Goal: Task Accomplishment & Management: Complete application form

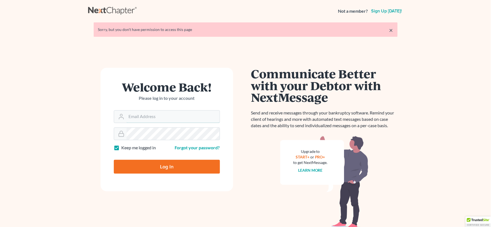
type input "[EMAIL_ADDRESS][DOMAIN_NAME]"
click at [190, 172] on input "Log In" at bounding box center [167, 167] width 106 height 14
type input "Thinking..."
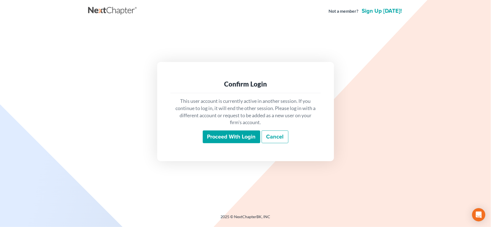
click at [232, 139] on input "Proceed with login" at bounding box center [231, 136] width 57 height 13
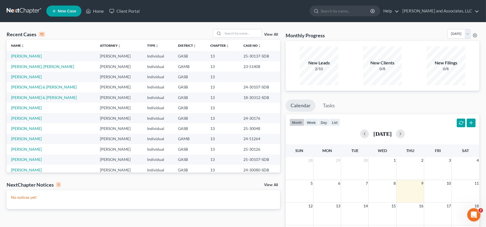
click at [62, 10] on span "New Case" at bounding box center [67, 11] width 18 height 4
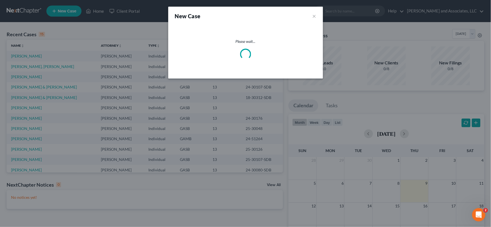
select select "20"
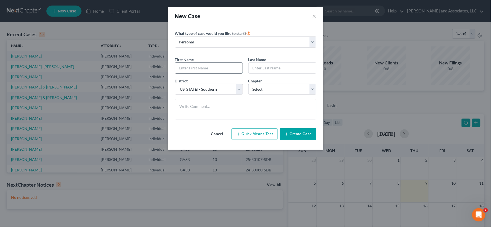
click at [193, 68] on input "text" at bounding box center [208, 68] width 67 height 10
type input "Keith"
type input "m"
type input "Mitchell"
click at [255, 89] on select "Select 7 11 12 13" at bounding box center [282, 89] width 68 height 11
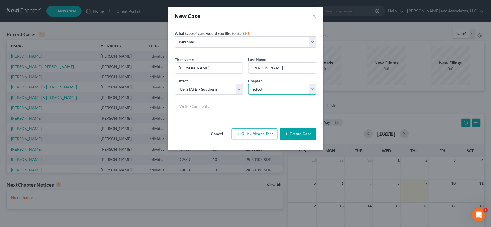
select select "3"
click at [248, 84] on select "Select 7 11 12 13" at bounding box center [282, 89] width 68 height 11
click at [298, 133] on button "Create Case" at bounding box center [298, 134] width 36 height 12
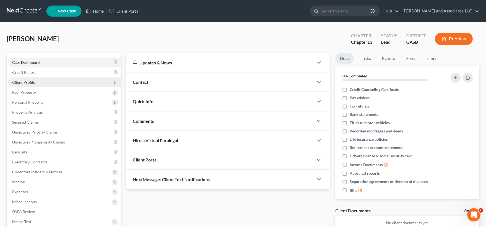
click at [30, 83] on span "Client Profile" at bounding box center [23, 82] width 23 height 5
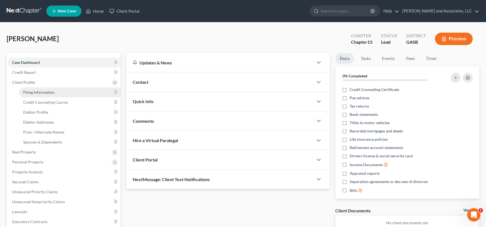
click at [35, 92] on span "Filing Information" at bounding box center [38, 92] width 31 height 5
select select "1"
select select "0"
select select "3"
select select "20"
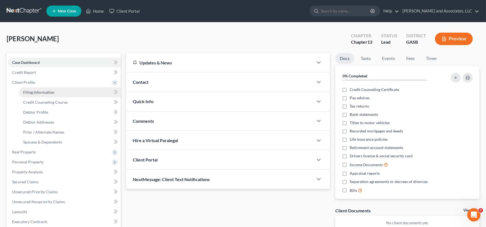
select select "10"
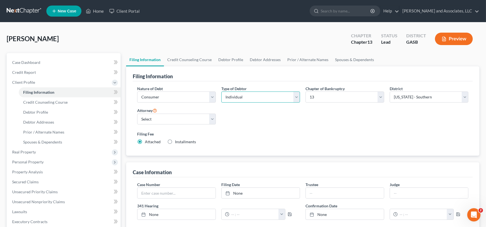
click at [251, 97] on select "Select Individual Joint" at bounding box center [260, 96] width 79 height 11
select select "1"
click at [221, 91] on select "Select Individual Joint" at bounding box center [260, 96] width 79 height 11
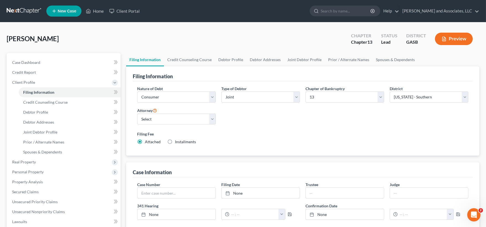
click at [181, 142] on span "Installments" at bounding box center [185, 141] width 21 height 5
click at [181, 142] on input "Installments Installments" at bounding box center [179, 141] width 4 height 4
radio input "true"
radio input "false"
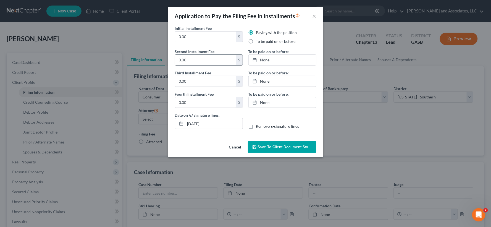
click at [201, 59] on input "0.00" at bounding box center [205, 60] width 61 height 10
type input "104.00"
type input "10/9/2025"
click at [261, 61] on link "None" at bounding box center [281, 60] width 67 height 10
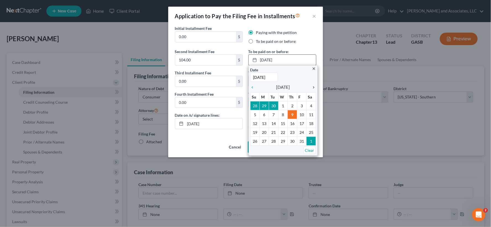
click at [313, 86] on icon "chevron_right" at bounding box center [312, 87] width 7 height 4
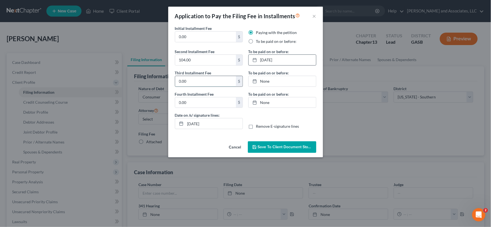
click at [200, 84] on input "0.00" at bounding box center [205, 81] width 61 height 10
type input "104.00"
type input "10/9/2025"
click at [266, 81] on link "None" at bounding box center [281, 81] width 67 height 10
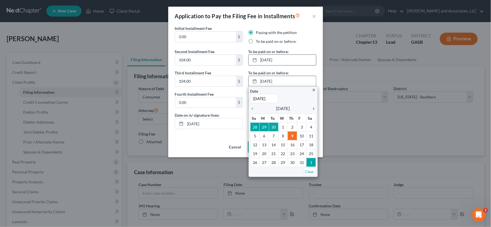
click at [312, 107] on icon "chevron_right" at bounding box center [312, 108] width 7 height 4
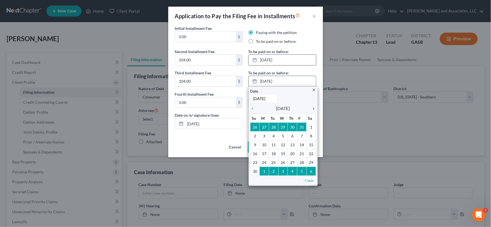
click at [312, 107] on icon "chevron_right" at bounding box center [312, 108] width 7 height 4
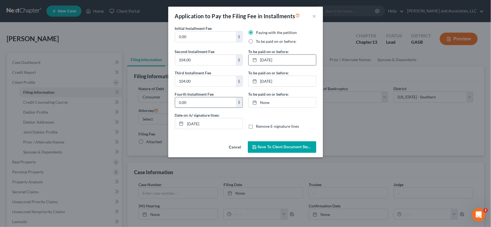
click at [195, 102] on input "0.00" at bounding box center [205, 102] width 61 height 10
type input "105.00"
type input "10/9/2025"
click at [266, 101] on link "None" at bounding box center [281, 102] width 67 height 10
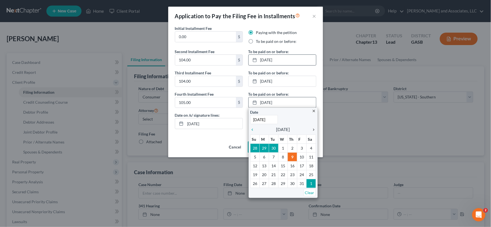
click at [314, 130] on icon "chevron_right" at bounding box center [312, 129] width 7 height 4
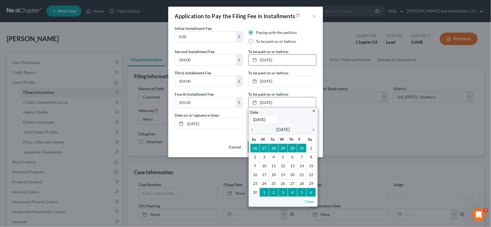
click at [314, 130] on icon "chevron_right" at bounding box center [312, 129] width 7 height 4
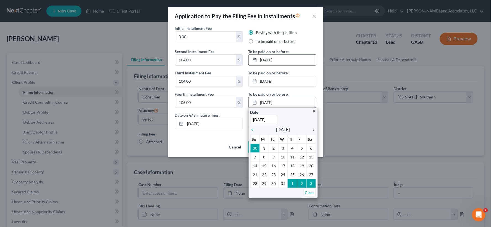
click at [314, 130] on icon "chevron_right" at bounding box center [312, 129] width 7 height 4
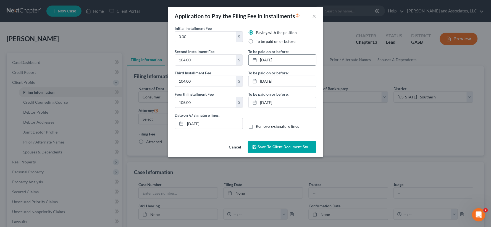
click at [292, 148] on span "Save to Client Document Storage" at bounding box center [287, 146] width 59 height 5
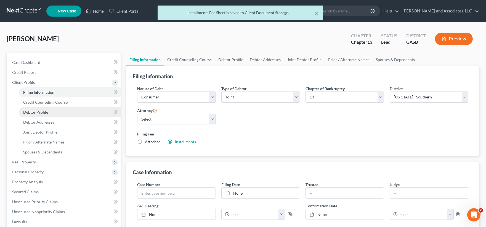
click at [37, 112] on span "Debtor Profile" at bounding box center [35, 112] width 25 height 5
select select "1"
select select "0"
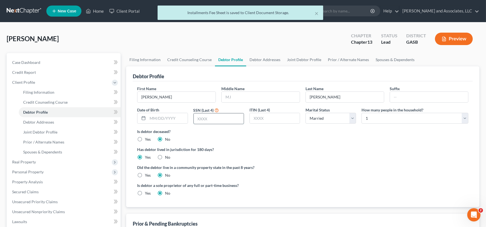
click at [207, 118] on input "text" at bounding box center [219, 118] width 50 height 10
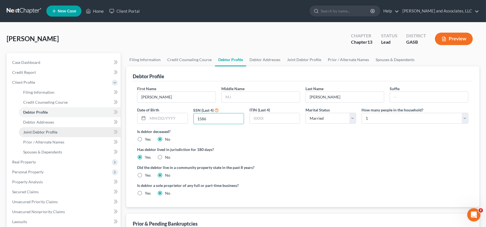
type input "1586"
click at [43, 130] on span "Joint Debtor Profile" at bounding box center [40, 131] width 34 height 5
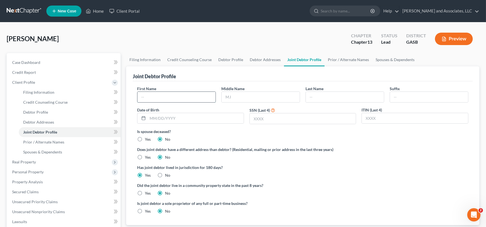
click at [175, 94] on input "text" at bounding box center [176, 97] width 78 height 10
type input "Cherkera"
type input "Mitchell"
click at [277, 121] on input "text" at bounding box center [303, 118] width 106 height 10
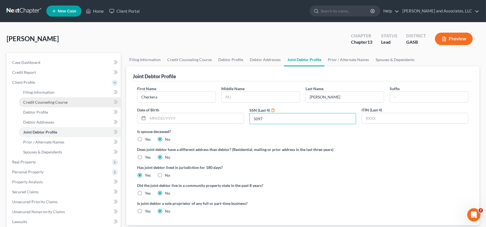
type input "5097"
click at [57, 102] on span "Credit Counseling Course" at bounding box center [45, 102] width 44 height 5
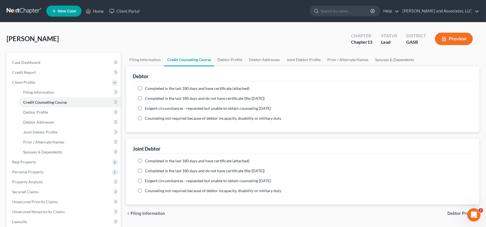
click at [145, 89] on label "Completed in the last 180 days and have certificate (attached)" at bounding box center [197, 89] width 105 height 6
click at [147, 89] on input "Completed in the last 180 days and have certificate (attached)" at bounding box center [149, 88] width 4 height 4
radio input "true"
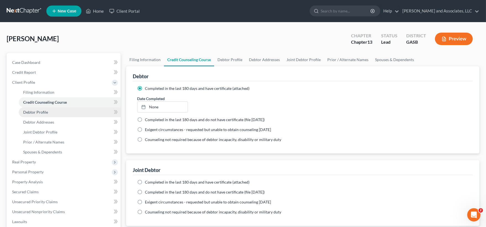
click at [40, 115] on link "Debtor Profile" at bounding box center [70, 112] width 102 height 10
select select "1"
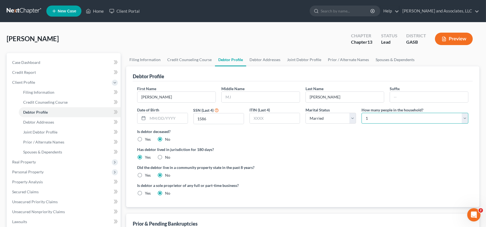
click at [394, 120] on select "Select 1 2 3 4 5 6 7 8 9 10 11 12 13 14 15 16 17 18 19 20" at bounding box center [415, 118] width 107 height 11
select select "2"
click at [362, 113] on select "Select 1 2 3 4 5 6 7 8 9 10 11 12 13 14 15 16 17 18 19 20" at bounding box center [415, 118] width 107 height 11
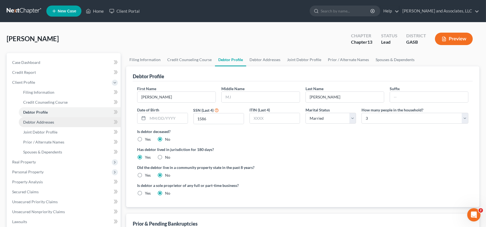
click at [50, 122] on span "Debtor Addresses" at bounding box center [38, 122] width 31 height 5
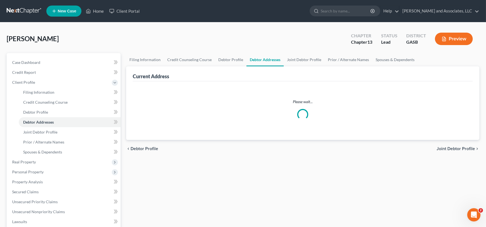
select select "0"
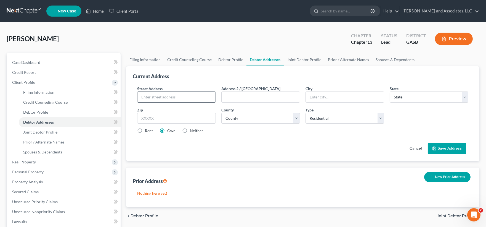
click at [170, 98] on input "text" at bounding box center [176, 97] width 78 height 10
type input "2267 Old US Hwy. 1"
type input "Wadley"
click at [411, 97] on select "State [US_STATE] AK AR AZ CA CO CT DE DC [GEOGRAPHIC_DATA] [GEOGRAPHIC_DATA] GU…" at bounding box center [429, 96] width 79 height 11
select select "10"
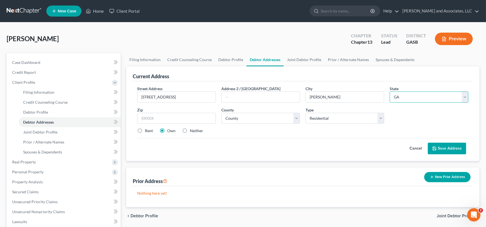
click at [390, 91] on select "State [US_STATE] AK AR AZ CA CO CT DE DC [GEOGRAPHIC_DATA] [GEOGRAPHIC_DATA] GU…" at bounding box center [429, 96] width 79 height 11
click at [160, 122] on input "text" at bounding box center [176, 118] width 79 height 11
type input "30477"
click at [271, 120] on select "County [GEOGRAPHIC_DATA] [GEOGRAPHIC_DATA] [GEOGRAPHIC_DATA] [GEOGRAPHIC_DATA] …" at bounding box center [260, 118] width 79 height 11
select select "80"
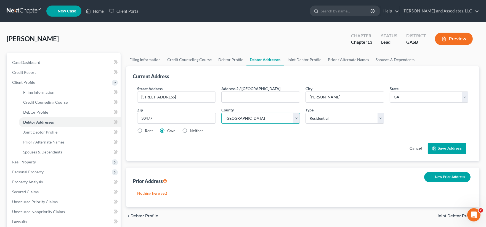
click at [221, 113] on select "County [GEOGRAPHIC_DATA] [GEOGRAPHIC_DATA] [GEOGRAPHIC_DATA] [GEOGRAPHIC_DATA] …" at bounding box center [260, 118] width 79 height 11
click at [451, 149] on button "Save Address" at bounding box center [447, 148] width 38 height 12
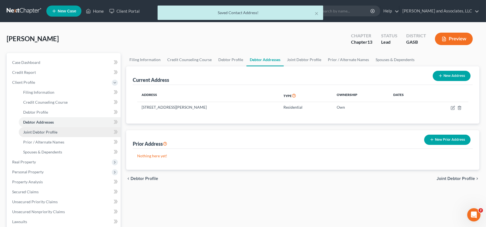
click at [38, 131] on span "Joint Debtor Profile" at bounding box center [40, 131] width 34 height 5
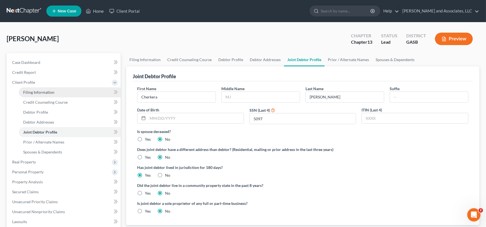
click at [43, 91] on span "Filing Information" at bounding box center [38, 92] width 31 height 5
select select "1"
select select "3"
select select "20"
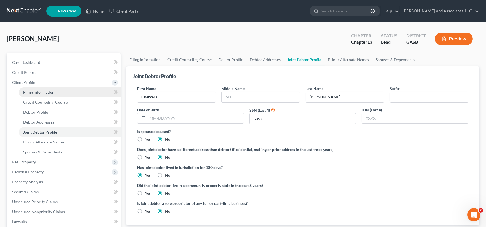
select select "0"
select select "10"
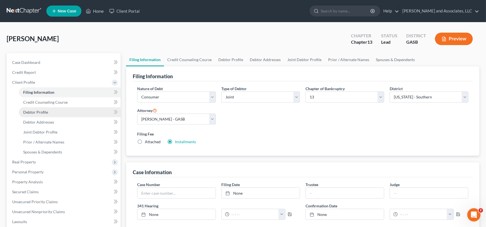
click at [39, 113] on span "Debtor Profile" at bounding box center [35, 112] width 25 height 5
select select "1"
select select "2"
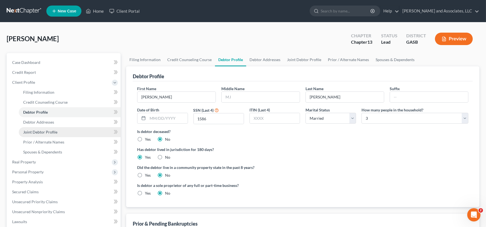
click at [45, 131] on span "Joint Debtor Profile" at bounding box center [40, 131] width 34 height 5
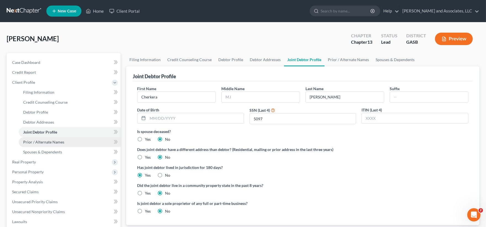
click at [45, 140] on span "Prior / Alternate Names" at bounding box center [43, 141] width 41 height 5
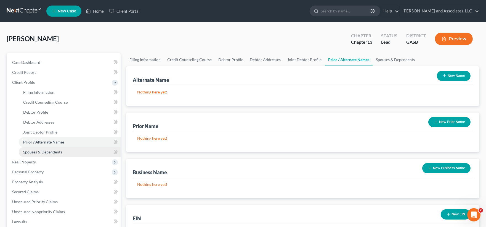
click at [43, 150] on span "Spouses & Dependents" at bounding box center [42, 151] width 39 height 5
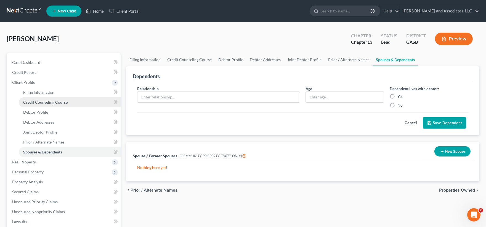
click at [52, 100] on span "Credit Counseling Course" at bounding box center [45, 102] width 44 height 5
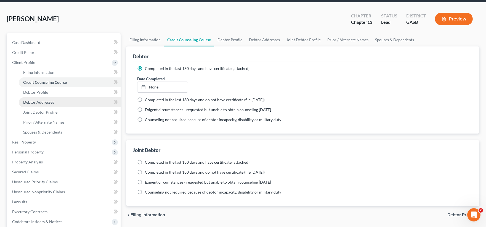
scroll to position [31, 0]
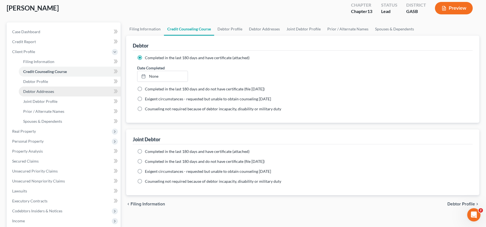
click at [52, 90] on span "Debtor Addresses" at bounding box center [38, 91] width 31 height 5
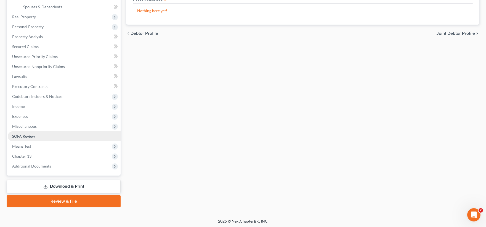
scroll to position [145, 0]
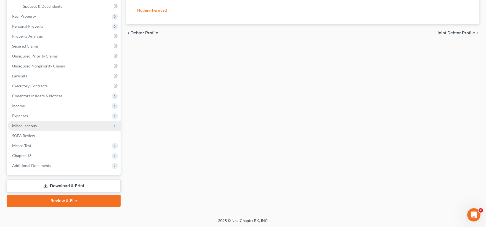
click at [26, 125] on span "Miscellaneous" at bounding box center [24, 125] width 25 height 5
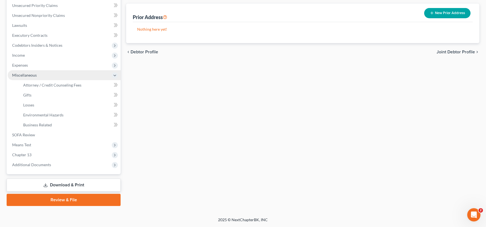
scroll to position [126, 0]
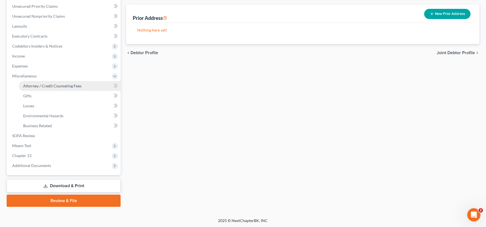
click at [36, 87] on span "Attorney / Credit Counseling Fees" at bounding box center [52, 85] width 58 height 5
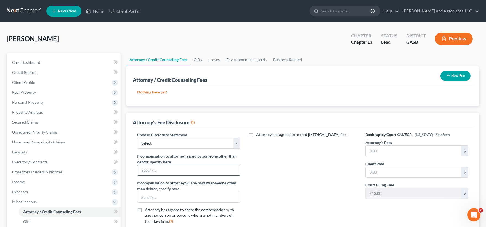
click at [190, 171] on input "text" at bounding box center [188, 170] width 102 height 10
type input "NONE"
click at [390, 153] on input "text" at bounding box center [414, 150] width 96 height 10
type input "4,500.00"
click at [18, 59] on link "Case Dashboard" at bounding box center [64, 62] width 113 height 10
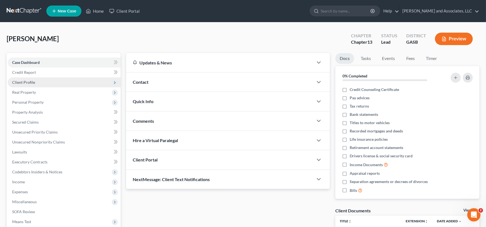
click at [19, 82] on span "Client Profile" at bounding box center [23, 82] width 23 height 5
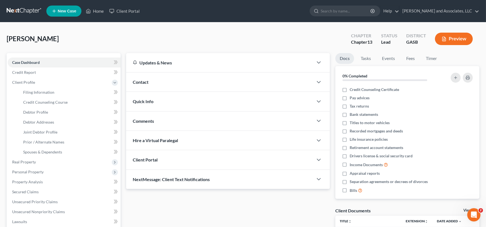
click at [142, 80] on span "Contact" at bounding box center [141, 81] width 16 height 5
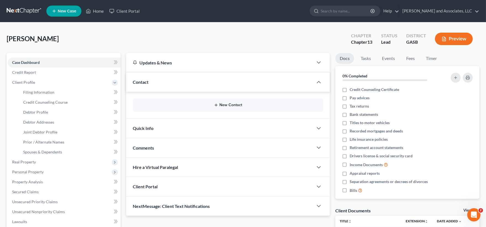
click at [233, 105] on button "New Contact" at bounding box center [228, 105] width 182 height 4
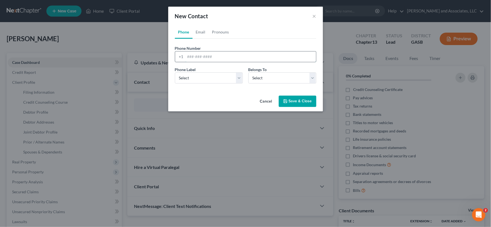
click at [193, 58] on input "tel" at bounding box center [250, 56] width 131 height 10
type input "478-206-1438"
click at [209, 78] on select "Select Mobile Home Work Other" at bounding box center [209, 77] width 68 height 11
select select "1"
click at [175, 72] on select "Select Mobile Home Work Other" at bounding box center [209, 77] width 68 height 11
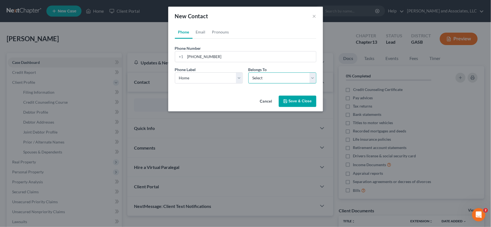
click at [278, 77] on select "Select Client Spouse Other" at bounding box center [282, 77] width 68 height 11
select select "1"
click at [248, 72] on select "Select Client Spouse Other" at bounding box center [282, 77] width 68 height 11
click at [296, 100] on button "Save & Close" at bounding box center [298, 102] width 38 height 12
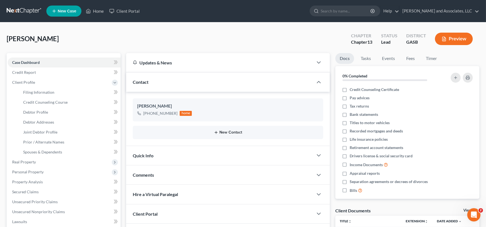
click at [227, 133] on button "New Contact" at bounding box center [228, 132] width 182 height 4
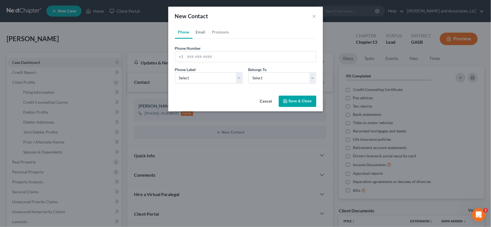
click at [200, 29] on link "Email" at bounding box center [200, 31] width 16 height 13
click at [205, 57] on input "email" at bounding box center [250, 56] width 131 height 10
click at [202, 55] on input "cmitchell012883" at bounding box center [250, 56] width 131 height 10
click at [202, 57] on input "cmitchell012883" at bounding box center [250, 56] width 131 height 10
click at [219, 54] on input "cmitch012883" at bounding box center [250, 56] width 131 height 10
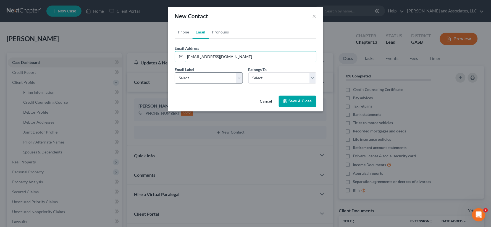
type input "cmitch012883@gmail.com"
click at [193, 80] on select "Select Home Work Other" at bounding box center [209, 77] width 68 height 11
select select "0"
click at [175, 72] on select "Select Home Work Other" at bounding box center [209, 77] width 68 height 11
drag, startPoint x: 282, startPoint y: 80, endPoint x: 280, endPoint y: 83, distance: 3.7
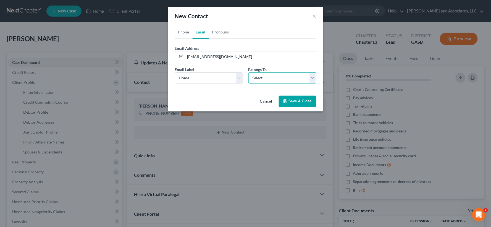
click at [282, 80] on select "Select Client Spouse Other" at bounding box center [282, 77] width 68 height 11
select select "1"
click at [248, 72] on select "Select Client Spouse Other" at bounding box center [282, 77] width 68 height 11
click at [295, 99] on button "Save & Close" at bounding box center [298, 102] width 38 height 12
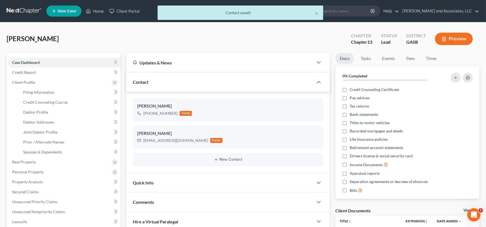
click at [145, 81] on span "Contact" at bounding box center [141, 81] width 16 height 5
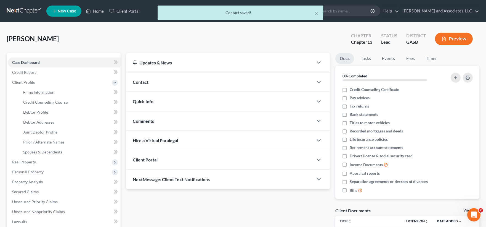
click at [145, 81] on span "Contact" at bounding box center [141, 81] width 16 height 5
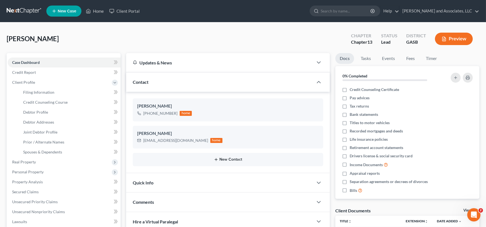
click at [235, 159] on button "New Contact" at bounding box center [228, 159] width 182 height 4
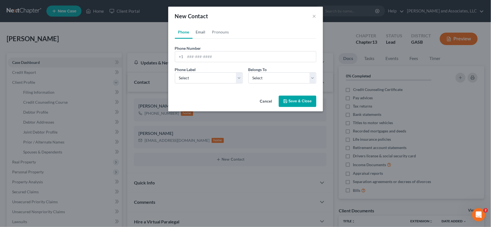
click at [202, 31] on link "Email" at bounding box center [200, 31] width 16 height 13
click at [203, 54] on input "email" at bounding box center [250, 56] width 131 height 10
type input "keithmitchell79@gmail.com"
click at [197, 75] on select "Select Home Work Other" at bounding box center [209, 77] width 68 height 11
select select "0"
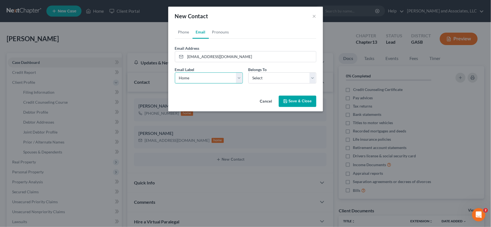
click at [175, 72] on select "Select Home Work Other" at bounding box center [209, 77] width 68 height 11
click at [264, 81] on select "Select Client Spouse Other" at bounding box center [282, 77] width 68 height 11
select select "0"
click at [248, 72] on select "Select Client Spouse Other" at bounding box center [282, 77] width 68 height 11
click at [303, 100] on button "Save & Close" at bounding box center [298, 102] width 38 height 12
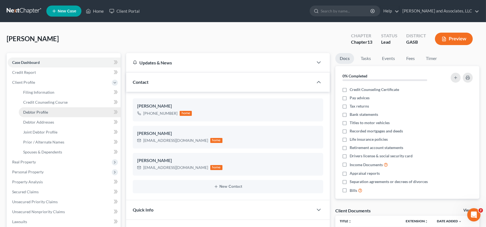
click at [42, 112] on span "Debtor Profile" at bounding box center [35, 112] width 25 height 5
select select "1"
select select "2"
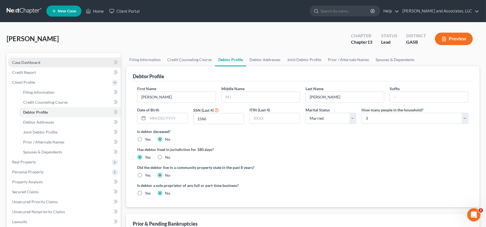
click at [24, 59] on link "Case Dashboard" at bounding box center [64, 62] width 113 height 10
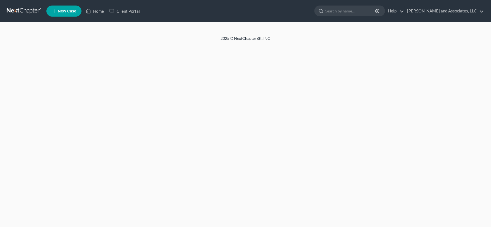
select select "1"
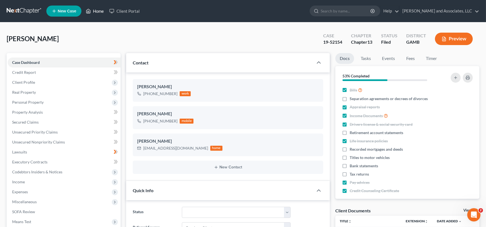
scroll to position [50, 0]
click at [102, 10] on link "Home" at bounding box center [94, 11] width 23 height 10
click at [98, 10] on link "Home" at bounding box center [94, 11] width 23 height 10
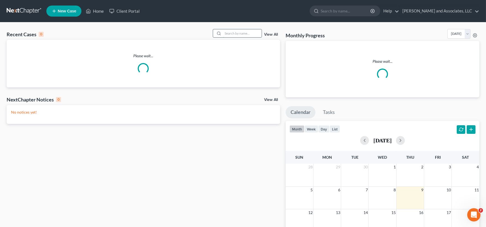
click at [245, 31] on input "search" at bounding box center [242, 33] width 39 height 8
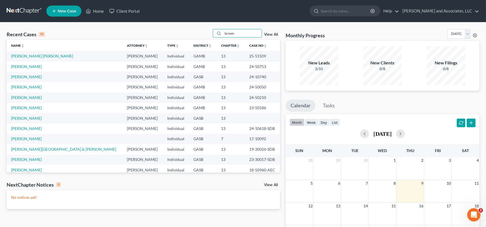
type input "brown"
click at [70, 12] on span "New Case" at bounding box center [67, 11] width 18 height 4
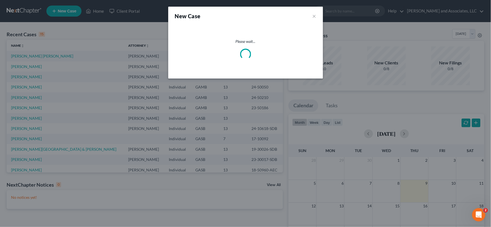
select select "20"
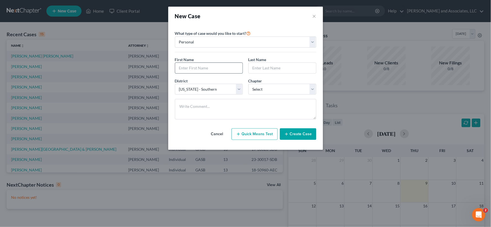
drag, startPoint x: 212, startPoint y: 64, endPoint x: 208, endPoint y: 63, distance: 3.7
click at [212, 64] on input "text" at bounding box center [208, 68] width 67 height 10
type input "[PERSON_NAME]"
type input "Brown"
click at [213, 92] on select "Select [US_STATE] - [GEOGRAPHIC_DATA] [US_STATE] - [GEOGRAPHIC_DATA][US_STATE] …" at bounding box center [209, 89] width 68 height 11
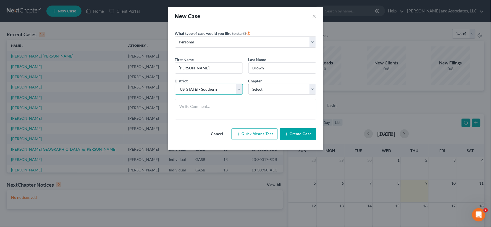
select select "18"
click at [175, 84] on select "Select [US_STATE] - [GEOGRAPHIC_DATA] [US_STATE] - [GEOGRAPHIC_DATA][US_STATE] …" at bounding box center [209, 89] width 68 height 11
click at [277, 92] on select "Select 7 11 12 13" at bounding box center [282, 89] width 68 height 11
select select "3"
click at [248, 84] on select "Select 7 11 12 13" at bounding box center [282, 89] width 68 height 11
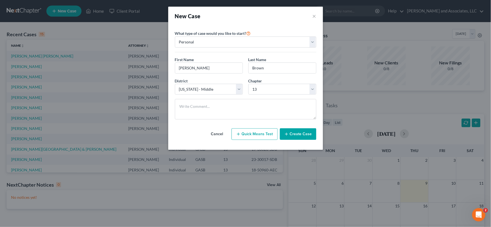
click at [288, 136] on icon "button" at bounding box center [286, 134] width 4 height 4
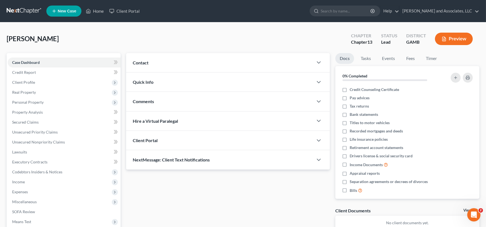
click at [147, 63] on span "Contact" at bounding box center [141, 62] width 16 height 5
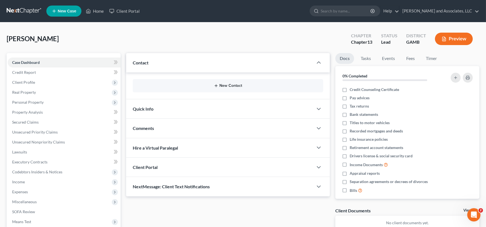
click at [238, 85] on button "New Contact" at bounding box center [228, 85] width 182 height 4
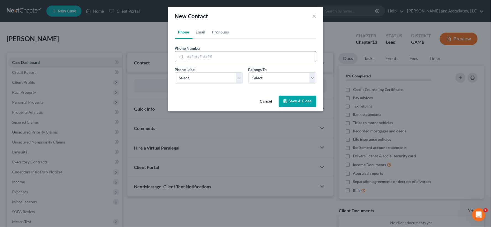
click at [213, 60] on input "tel" at bounding box center [250, 56] width 131 height 10
type input "[PHONE_NUMBER]"
click at [211, 80] on select "Select Mobile Home Work Other" at bounding box center [209, 77] width 68 height 11
select select "0"
click at [175, 72] on select "Select Mobile Home Work Other" at bounding box center [209, 77] width 68 height 11
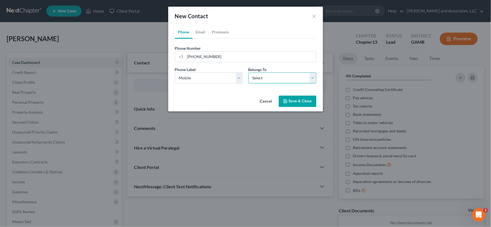
click at [251, 76] on select "Select Client Other" at bounding box center [282, 77] width 68 height 11
select select "0"
click at [248, 72] on select "Select Client Other" at bounding box center [282, 77] width 68 height 11
click at [296, 102] on button "Save & Close" at bounding box center [298, 102] width 38 height 12
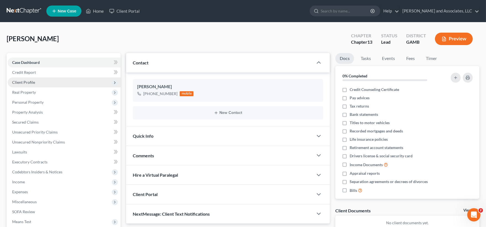
click at [25, 82] on span "Client Profile" at bounding box center [23, 82] width 23 height 5
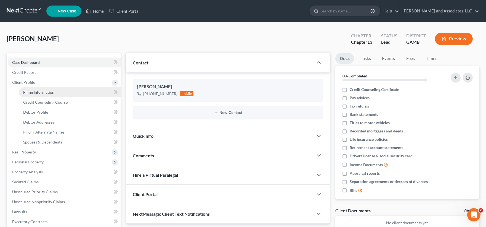
click at [33, 91] on span "Filing Information" at bounding box center [38, 92] width 31 height 5
select select "1"
select select "0"
select select "3"
select select "18"
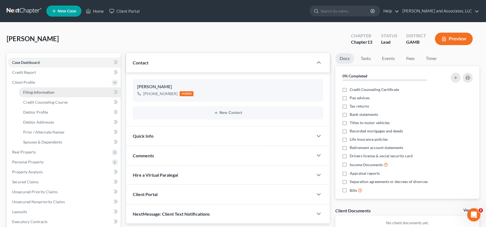
select select "10"
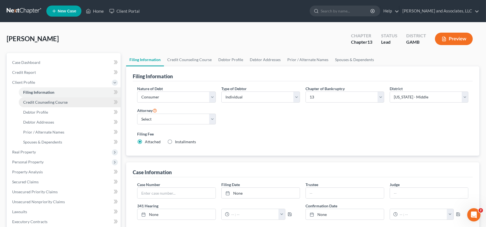
click at [52, 104] on span "Credit Counseling Course" at bounding box center [45, 102] width 44 height 5
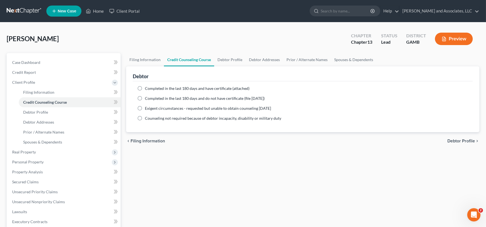
click at [145, 87] on label "Completed in the last 180 days and have certificate (attached)" at bounding box center [197, 89] width 105 height 6
click at [147, 87] on input "Completed in the last 180 days and have certificate (attached)" at bounding box center [149, 88] width 4 height 4
radio input "true"
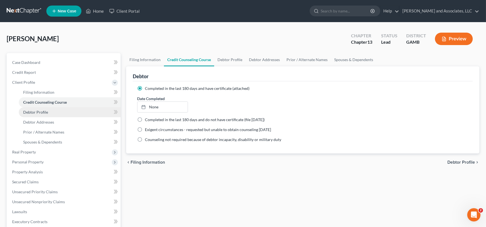
click at [36, 112] on span "Debtor Profile" at bounding box center [35, 112] width 25 height 5
select select "0"
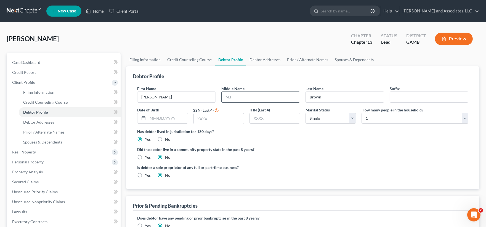
click at [236, 97] on input "text" at bounding box center [261, 97] width 78 height 10
type input "McKeith"
click at [211, 118] on input "text" at bounding box center [219, 118] width 50 height 10
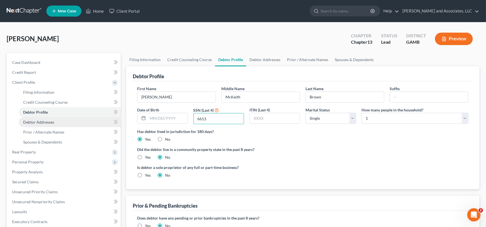
type input "6613"
click at [45, 122] on span "Debtor Addresses" at bounding box center [38, 122] width 31 height 5
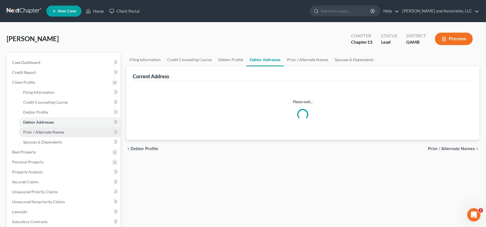
select select "0"
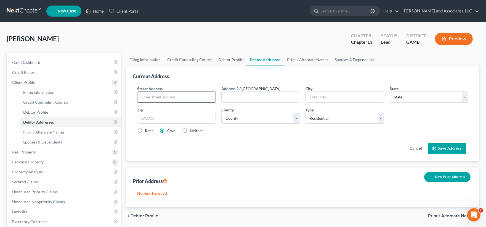
click at [174, 96] on input "text" at bounding box center [176, 97] width 78 height 10
type input "1747 [PERSON_NAME]"
click at [269, 118] on select "County" at bounding box center [260, 118] width 79 height 11
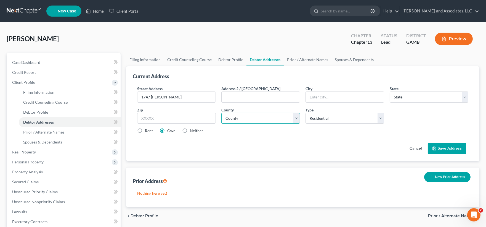
click at [269, 118] on select "County" at bounding box center [260, 118] width 79 height 11
click at [294, 117] on select "County" at bounding box center [260, 118] width 79 height 11
click at [298, 118] on select "County" at bounding box center [260, 118] width 79 height 11
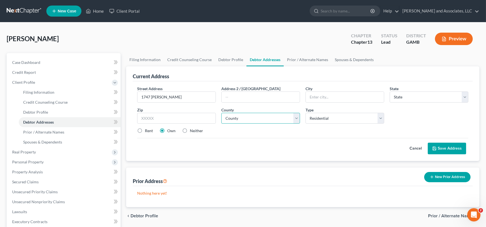
click at [298, 118] on select "County" at bounding box center [260, 118] width 79 height 11
click at [294, 119] on select "County" at bounding box center [260, 118] width 79 height 11
click at [231, 120] on select "County" at bounding box center [260, 118] width 79 height 11
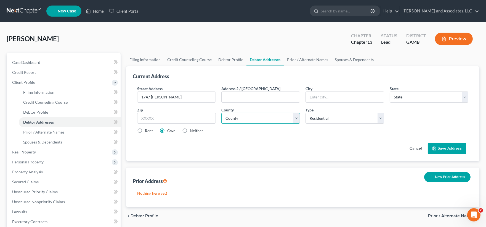
click at [247, 119] on select "County" at bounding box center [260, 118] width 79 height 11
click at [295, 117] on select "County" at bounding box center [260, 118] width 79 height 11
click at [294, 117] on select "County" at bounding box center [260, 118] width 79 height 11
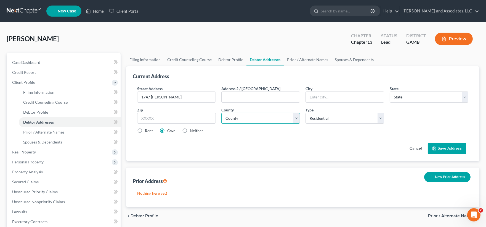
click at [294, 117] on select "County" at bounding box center [260, 118] width 79 height 11
click at [249, 118] on select "County" at bounding box center [260, 118] width 79 height 11
click at [329, 99] on input "text" at bounding box center [345, 97] width 78 height 10
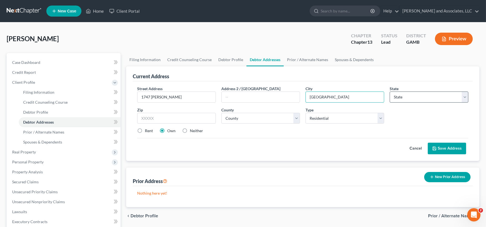
type input "[GEOGRAPHIC_DATA]"
click at [414, 100] on select "State [US_STATE] AK AR AZ CA CO CT DE DC [GEOGRAPHIC_DATA] [GEOGRAPHIC_DATA] GU…" at bounding box center [429, 96] width 79 height 11
select select "10"
click at [390, 91] on select "State [US_STATE] AK AR AZ CA CO CT DE DC [GEOGRAPHIC_DATA] [GEOGRAPHIC_DATA] GU…" at bounding box center [429, 96] width 79 height 11
click at [260, 118] on select "County [GEOGRAPHIC_DATA] [GEOGRAPHIC_DATA] [GEOGRAPHIC_DATA] [GEOGRAPHIC_DATA] …" at bounding box center [260, 118] width 79 height 11
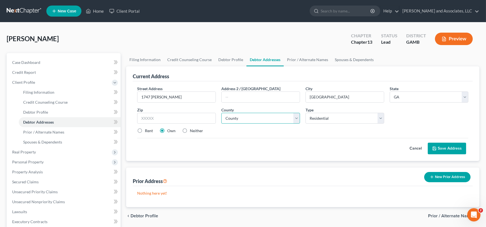
select select "149"
click at [221, 113] on select "County [GEOGRAPHIC_DATA] [GEOGRAPHIC_DATA] [GEOGRAPHIC_DATA] [GEOGRAPHIC_DATA] …" at bounding box center [260, 118] width 79 height 11
click at [161, 120] on input "text" at bounding box center [176, 118] width 79 height 11
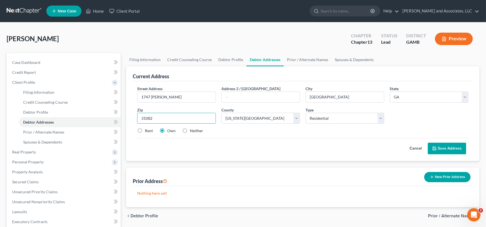
type input "31082"
click at [447, 150] on button "Save Address" at bounding box center [447, 148] width 38 height 12
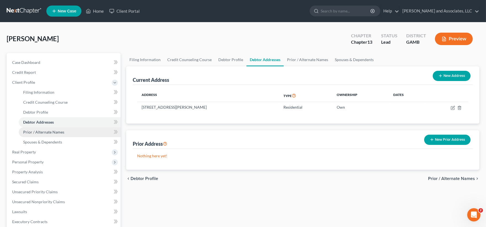
click at [41, 131] on span "Prior / Alternate Names" at bounding box center [43, 131] width 41 height 5
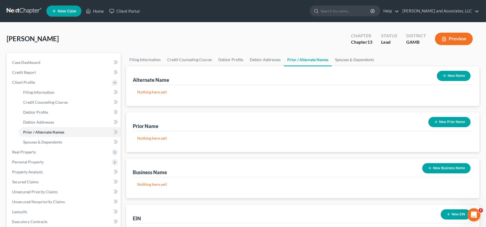
click at [453, 76] on button "New Name" at bounding box center [454, 76] width 34 height 10
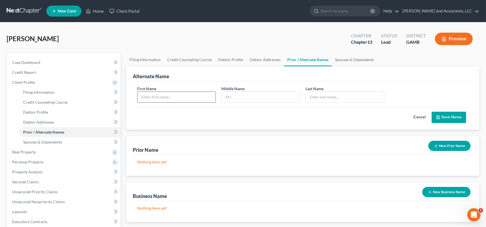
click at [182, 100] on input "text" at bounding box center [176, 97] width 78 height 10
type input "[PERSON_NAME]"
type input "M."
type input "Brown"
click at [446, 118] on button "Save Name" at bounding box center [449, 118] width 35 height 12
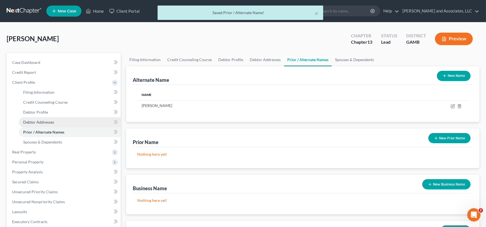
click at [48, 121] on span "Debtor Addresses" at bounding box center [38, 122] width 31 height 5
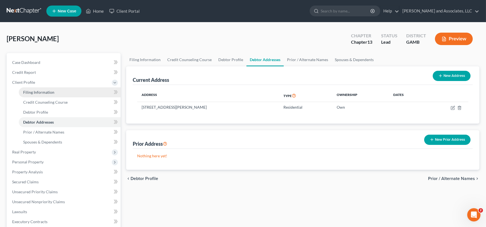
click at [43, 93] on span "Filing Information" at bounding box center [38, 92] width 31 height 5
select select "1"
select select "0"
select select "3"
select select "18"
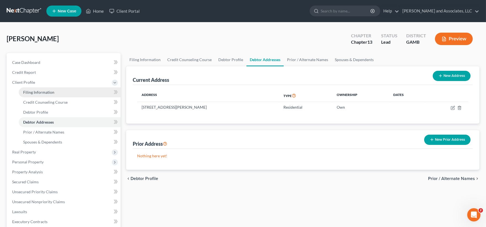
select select "0"
select select "10"
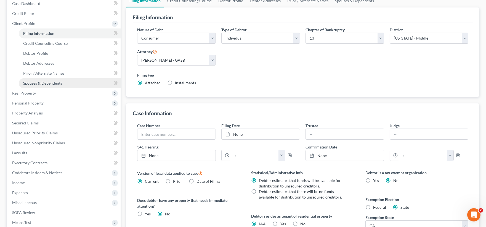
scroll to position [61, 0]
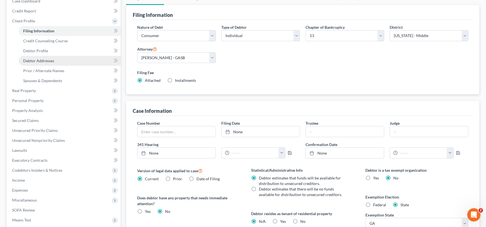
click at [40, 63] on link "Debtor Addresses" at bounding box center [70, 61] width 102 height 10
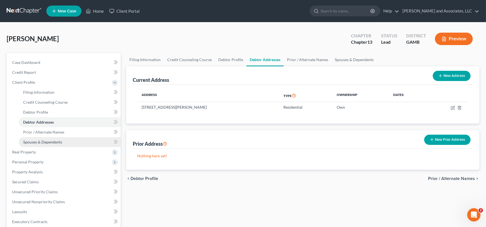
click at [43, 140] on span "Spouses & Dependents" at bounding box center [42, 141] width 39 height 5
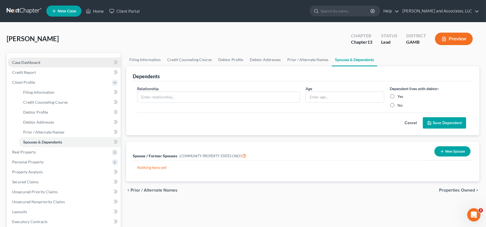
click at [27, 63] on span "Case Dashboard" at bounding box center [26, 62] width 28 height 5
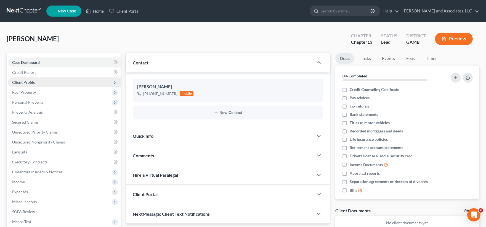
click at [29, 81] on span "Client Profile" at bounding box center [23, 82] width 23 height 5
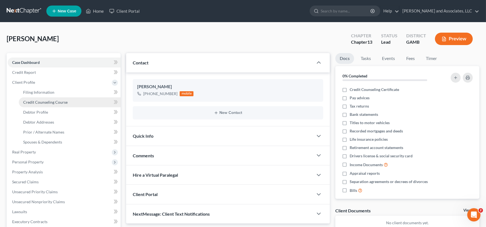
click at [30, 101] on span "Credit Counseling Course" at bounding box center [45, 102] width 44 height 5
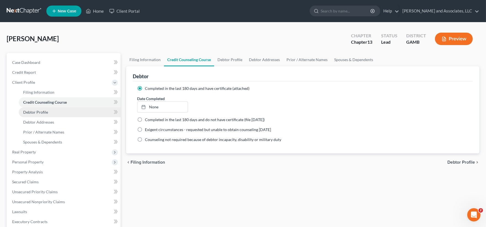
click at [39, 113] on span "Debtor Profile" at bounding box center [35, 112] width 25 height 5
select select "0"
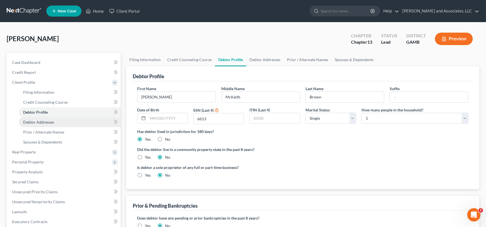
click at [36, 123] on span "Debtor Addresses" at bounding box center [38, 122] width 31 height 5
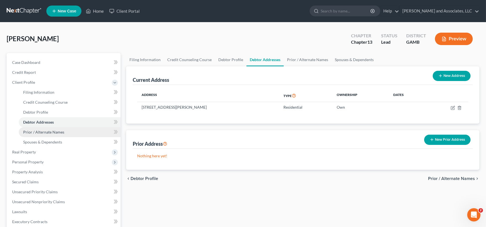
click at [47, 131] on span "Prior / Alternate Names" at bounding box center [43, 131] width 41 height 5
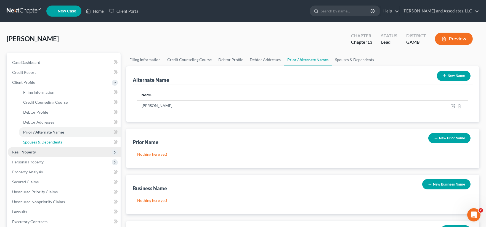
drag, startPoint x: 41, startPoint y: 141, endPoint x: 37, endPoint y: 151, distance: 10.6
click at [41, 141] on span "Spouses & Dependents" at bounding box center [42, 141] width 39 height 5
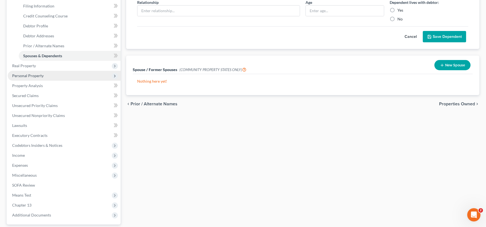
scroll to position [92, 0]
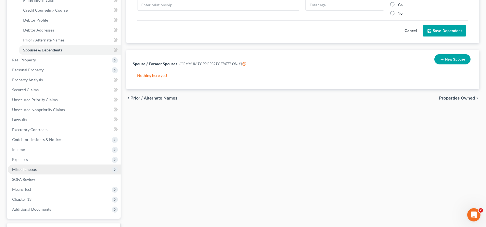
click at [24, 167] on span "Miscellaneous" at bounding box center [24, 169] width 25 height 5
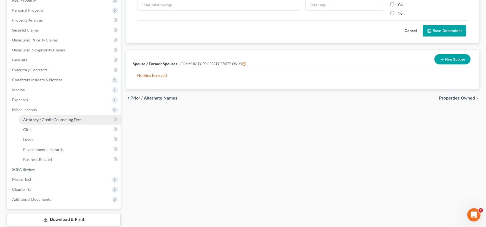
click at [41, 121] on span "Attorney / Credit Counseling Fees" at bounding box center [52, 119] width 58 height 5
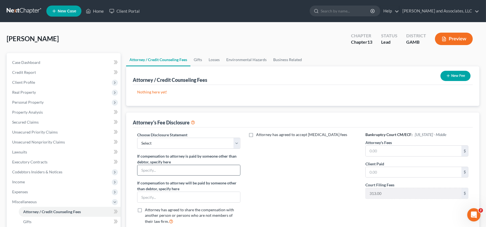
click at [199, 169] on input "text" at bounding box center [188, 170] width 102 height 10
type input "NONE"
click at [395, 153] on input "text" at bounding box center [414, 150] width 96 height 10
type input "3,900.00"
click at [22, 121] on span "Secured Claims" at bounding box center [25, 122] width 27 height 5
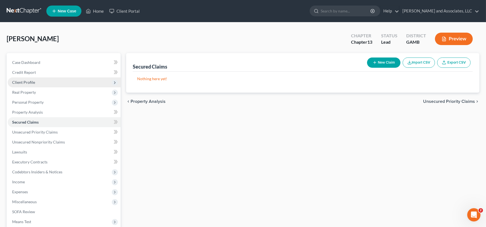
click at [22, 83] on span "Client Profile" at bounding box center [23, 82] width 23 height 5
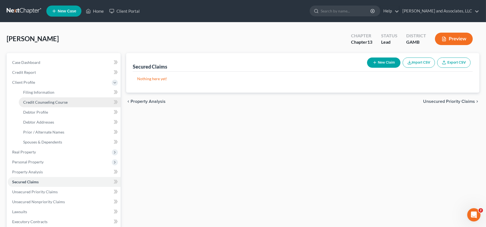
click at [37, 101] on span "Credit Counseling Course" at bounding box center [45, 102] width 44 height 5
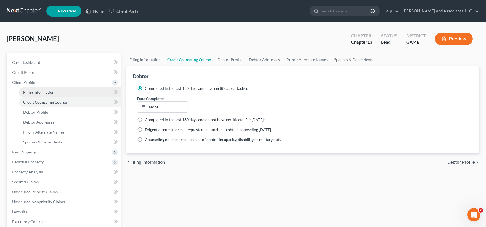
click at [40, 94] on link "Filing Information" at bounding box center [70, 92] width 102 height 10
select select "1"
select select "0"
select select "3"
select select "18"
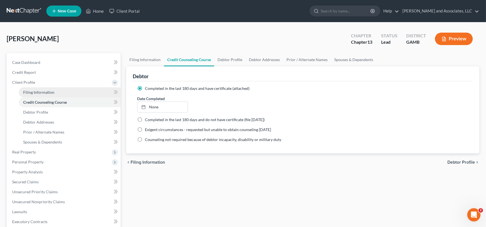
select select "0"
select select "10"
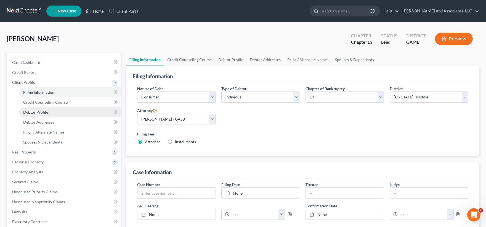
click at [32, 113] on span "Debtor Profile" at bounding box center [35, 112] width 25 height 5
select select "0"
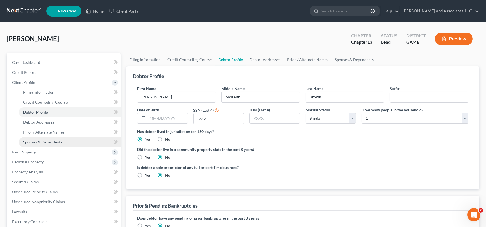
click at [34, 143] on span "Spouses & Dependents" at bounding box center [42, 141] width 39 height 5
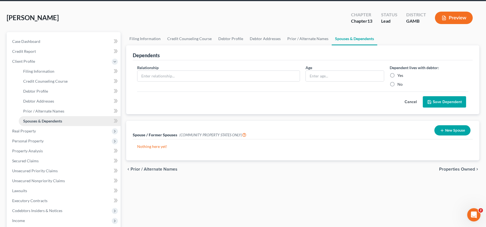
scroll to position [61, 0]
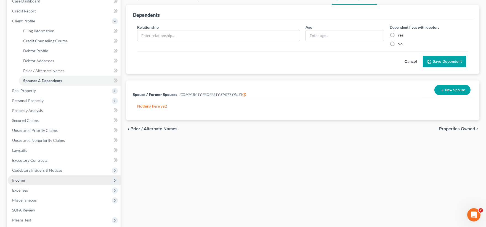
click at [21, 178] on span "Income" at bounding box center [18, 180] width 13 height 5
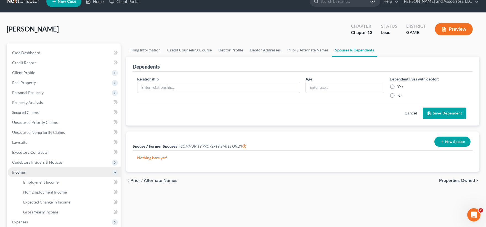
scroll to position [0, 0]
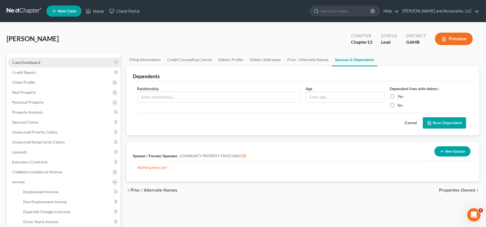
click at [17, 62] on span "Case Dashboard" at bounding box center [26, 62] width 28 height 5
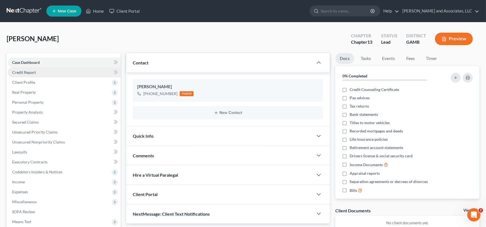
click at [31, 74] on span "Credit Report" at bounding box center [24, 72] width 24 height 5
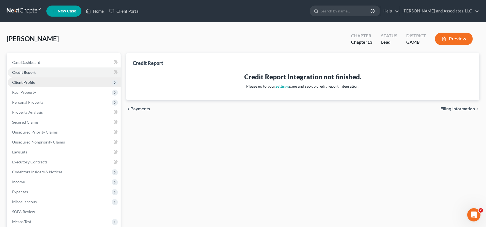
click at [31, 84] on span "Client Profile" at bounding box center [64, 82] width 113 height 10
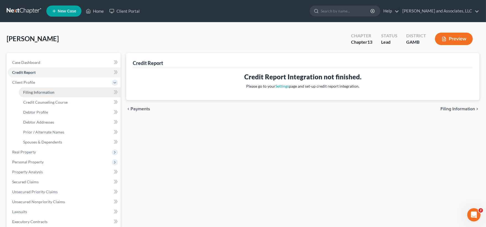
click at [51, 94] on span "Filing Information" at bounding box center [38, 92] width 31 height 5
select select "1"
select select "0"
select select "3"
select select "18"
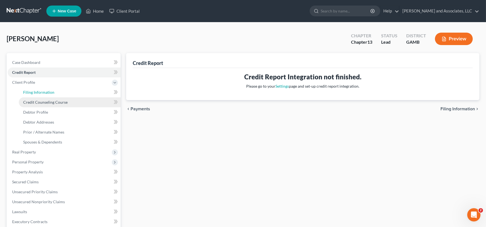
select select "0"
select select "10"
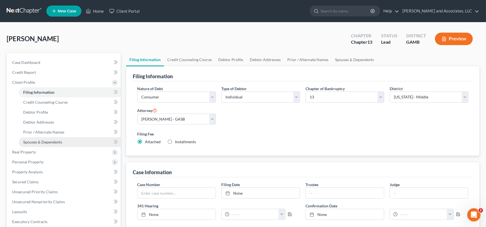
scroll to position [31, 0]
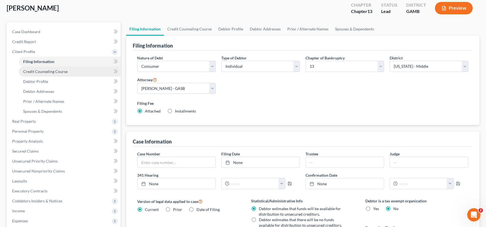
click at [51, 71] on span "Credit Counseling Course" at bounding box center [45, 71] width 44 height 5
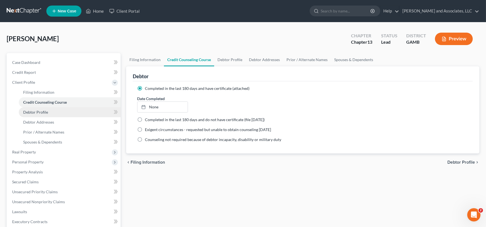
click at [29, 112] on span "Debtor Profile" at bounding box center [35, 112] width 25 height 5
select select "0"
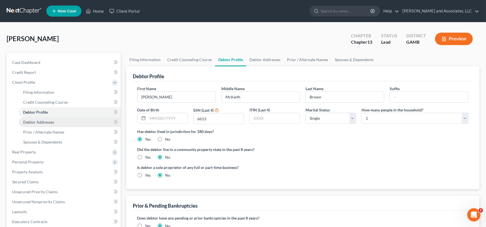
click at [45, 120] on span "Debtor Addresses" at bounding box center [38, 122] width 31 height 5
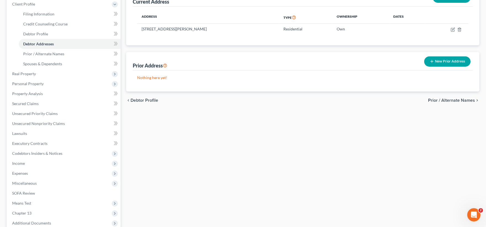
scroll to position [73, 0]
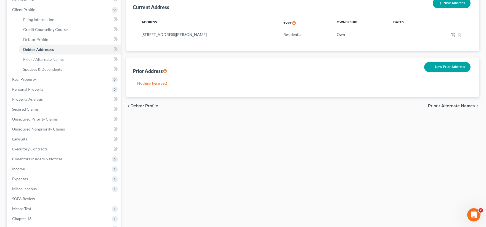
click at [485, 62] on div "[PERSON_NAME] Upgraded Chapter Chapter 13 Status Lead District GAMB Preview Pet…" at bounding box center [243, 115] width 486 height 331
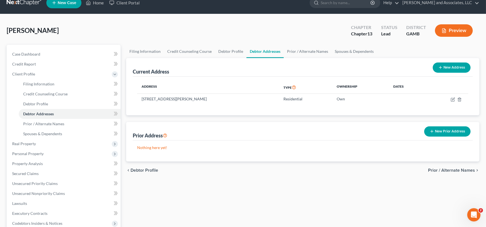
scroll to position [7, 0]
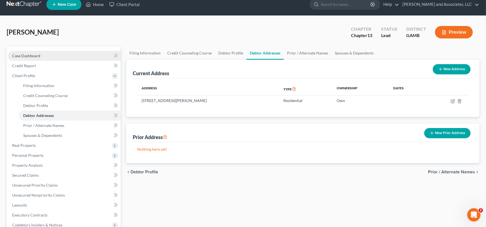
click at [32, 55] on span "Case Dashboard" at bounding box center [26, 55] width 28 height 5
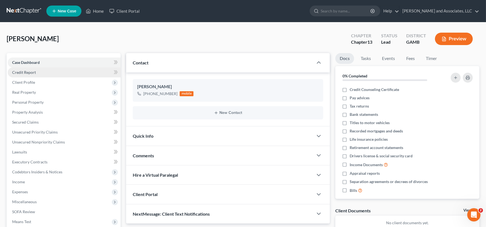
click at [25, 73] on span "Credit Report" at bounding box center [24, 72] width 24 height 5
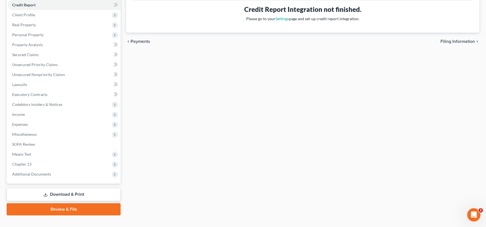
scroll to position [76, 0]
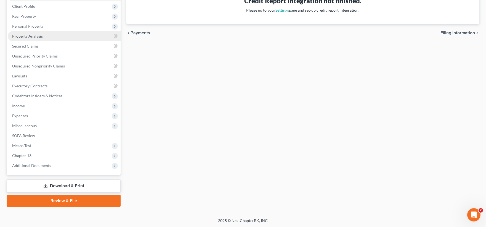
click at [37, 36] on span "Property Analysis" at bounding box center [27, 36] width 31 height 5
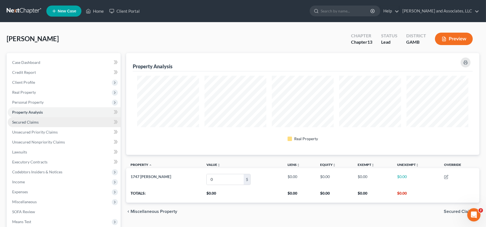
click at [33, 123] on span "Secured Claims" at bounding box center [25, 122] width 27 height 5
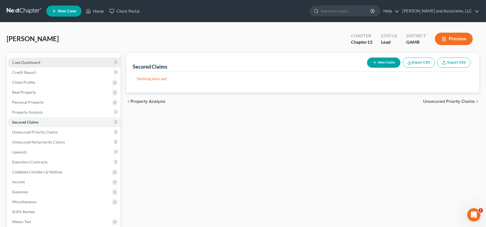
click at [24, 64] on span "Case Dashboard" at bounding box center [26, 62] width 28 height 5
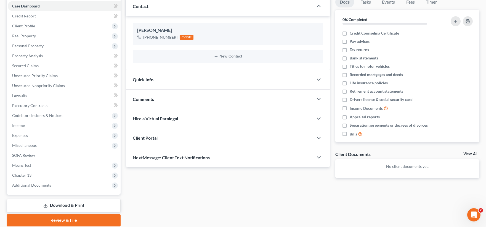
scroll to position [28, 0]
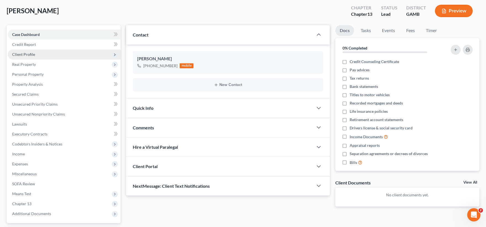
click at [26, 54] on span "Client Profile" at bounding box center [23, 54] width 23 height 5
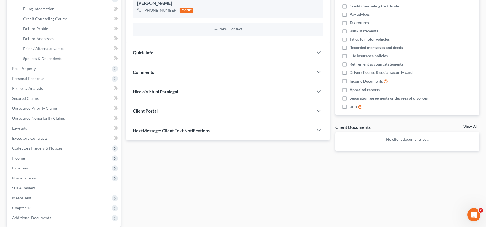
scroll to position [46, 0]
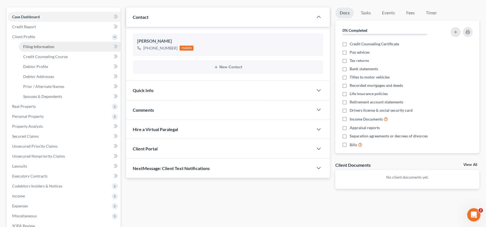
click at [33, 46] on span "Filing Information" at bounding box center [38, 46] width 31 height 5
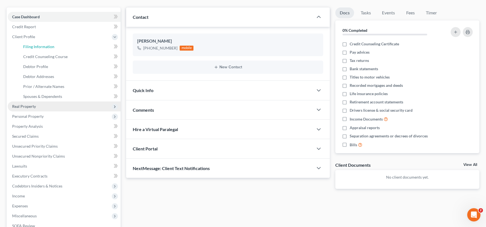
select select "1"
select select "0"
select select "3"
select select "18"
select select "0"
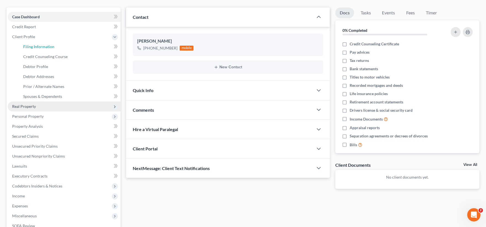
select select "10"
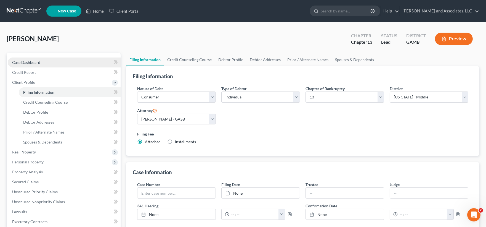
click at [26, 64] on span "Case Dashboard" at bounding box center [26, 62] width 28 height 5
